Goal: Find contact information: Find contact information

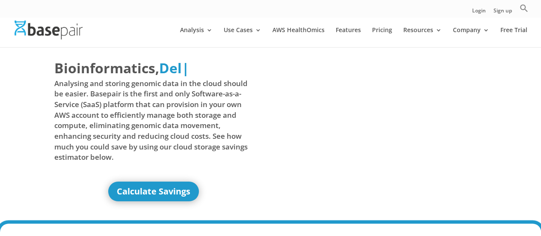
click at [463, 30] on link "Company" at bounding box center [471, 37] width 36 height 20
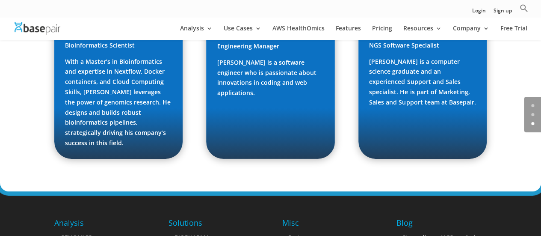
scroll to position [1268, 0]
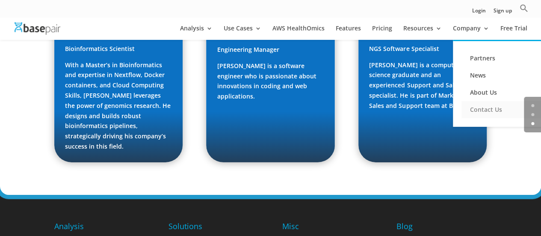
click at [484, 108] on link "Contact Us" at bounding box center [505, 109] width 86 height 17
